Goal: Find specific page/section

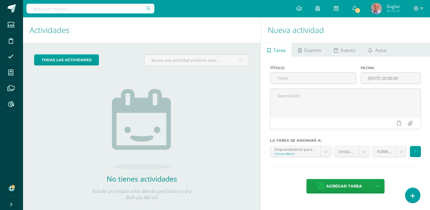
click at [88, 10] on input "text" at bounding box center [90, 9] width 128 height 10
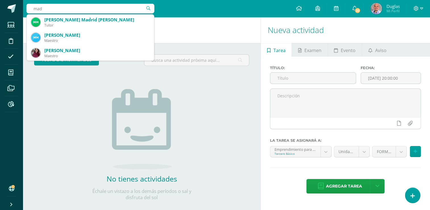
type input "madd"
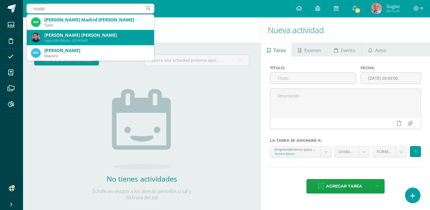
click at [90, 34] on div "Maddox Dshawn Gonzalez Popolá" at bounding box center [96, 35] width 105 height 6
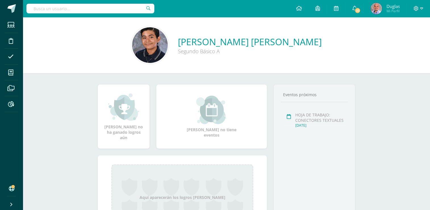
click at [64, 11] on input "text" at bounding box center [90, 9] width 128 height 10
type input "emprendimiento"
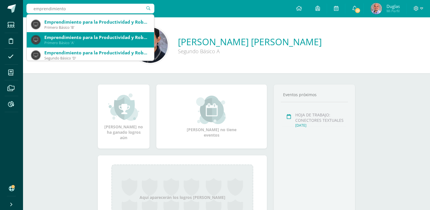
scroll to position [57, 0]
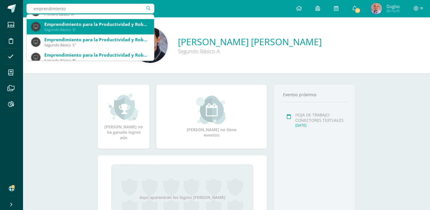
click at [68, 30] on div "Segundo Básico 'D'" at bounding box center [96, 29] width 105 height 5
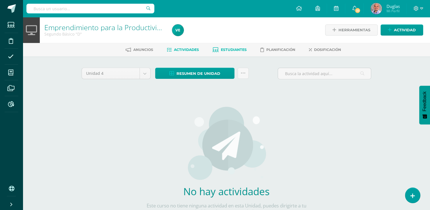
click at [236, 50] on span "Estudiantes" at bounding box center [234, 49] width 26 height 4
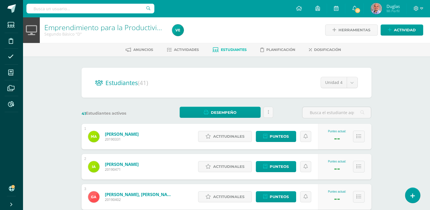
click at [238, 86] on h2 "Estudiantes (41)" at bounding box center [226, 83] width 263 height 12
